Goal: Task Accomplishment & Management: Use online tool/utility

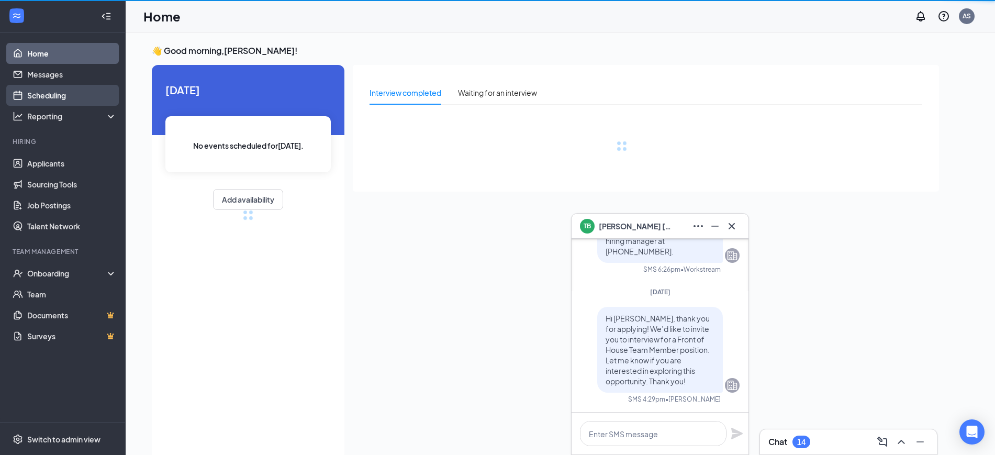
click at [49, 98] on link "Scheduling" at bounding box center [72, 95] width 90 height 21
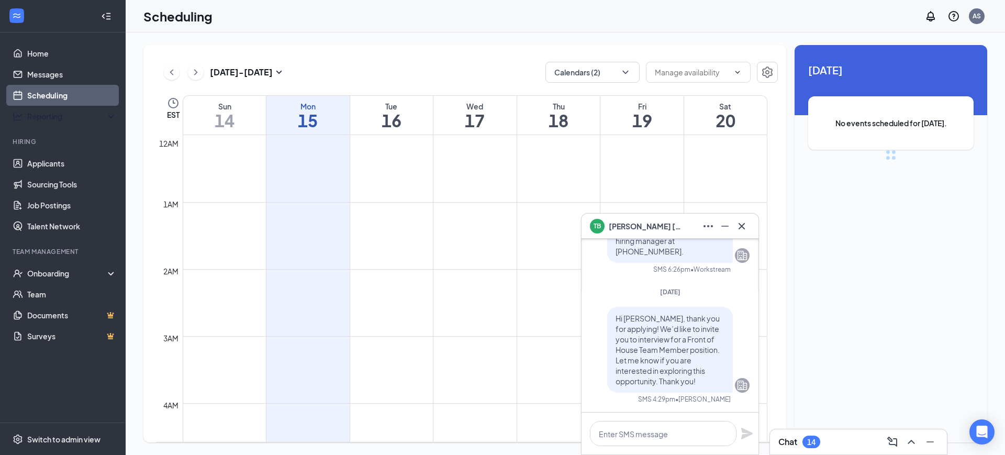
scroll to position [515, 0]
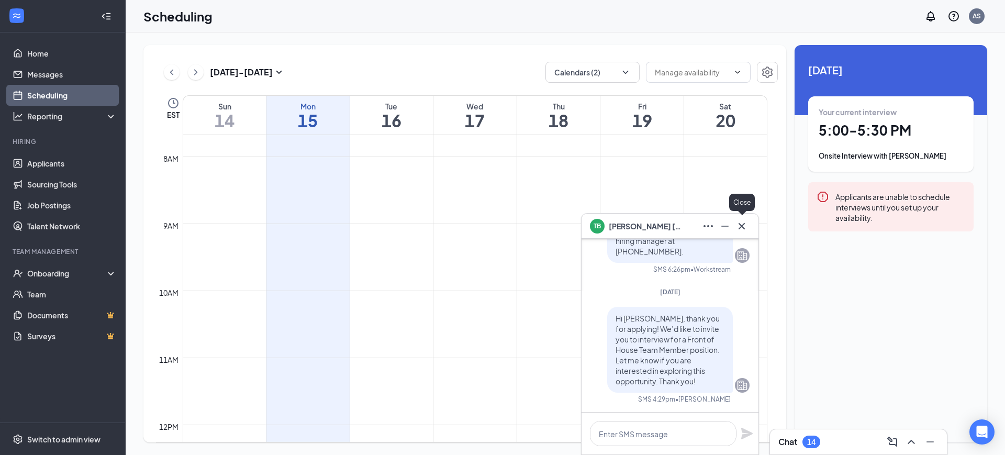
click at [735, 220] on button at bounding box center [742, 226] width 17 height 17
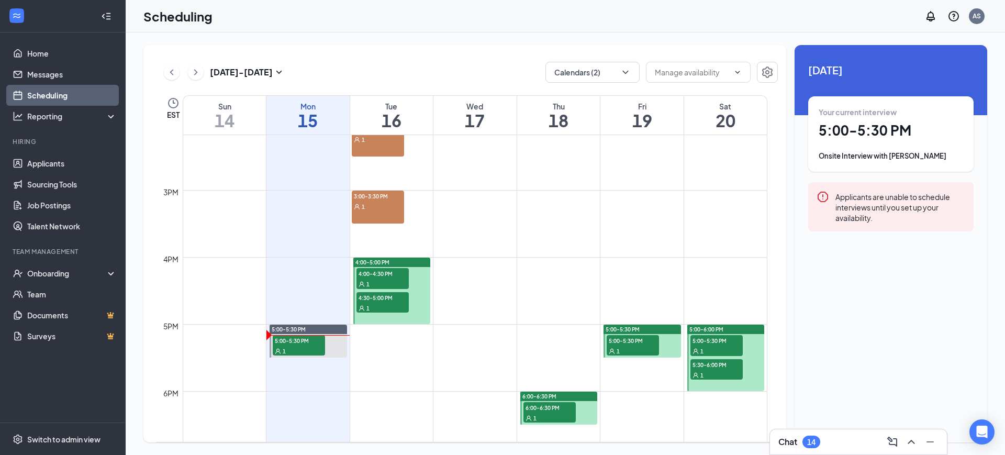
scroll to position [973, 0]
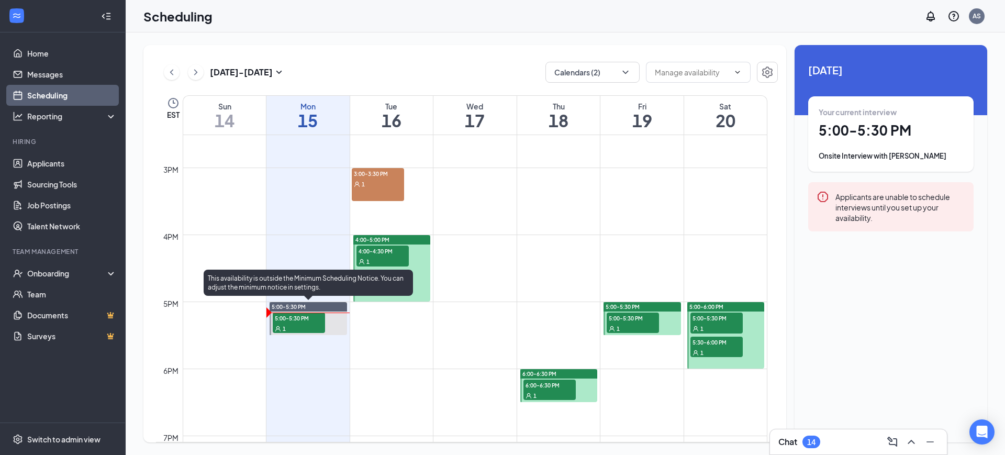
click at [301, 323] on div "1" at bounding box center [299, 328] width 52 height 10
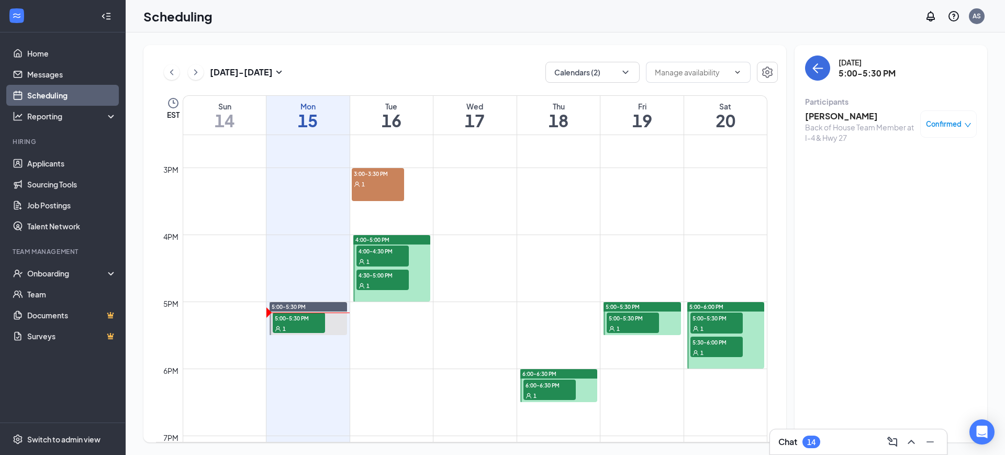
click at [836, 113] on h3 "[PERSON_NAME]" at bounding box center [860, 116] width 110 height 12
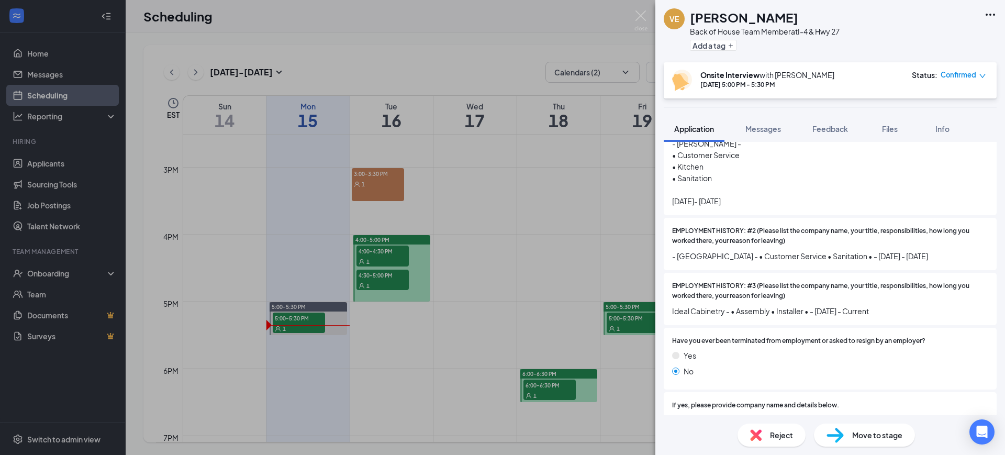
scroll to position [561, 0]
